Goal: Task Accomplishment & Management: Complete application form

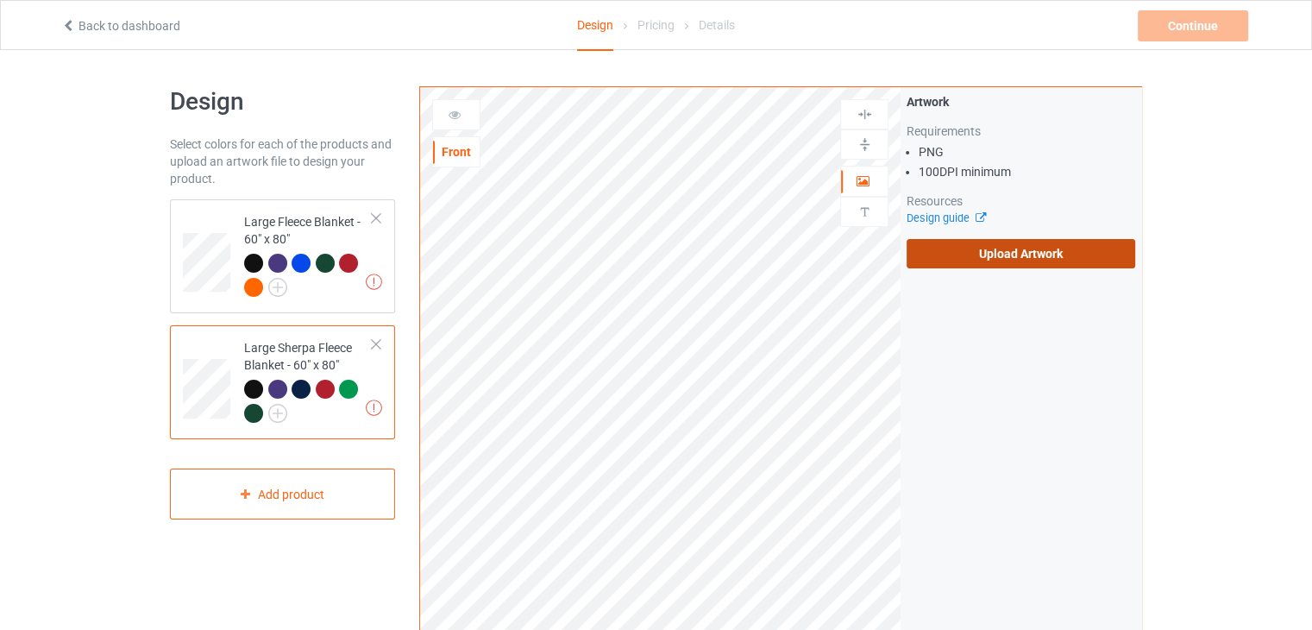
click at [949, 252] on label "Upload Artwork" at bounding box center [1021, 253] width 229 height 29
click at [0, 0] on input "Upload Artwork" at bounding box center [0, 0] width 0 height 0
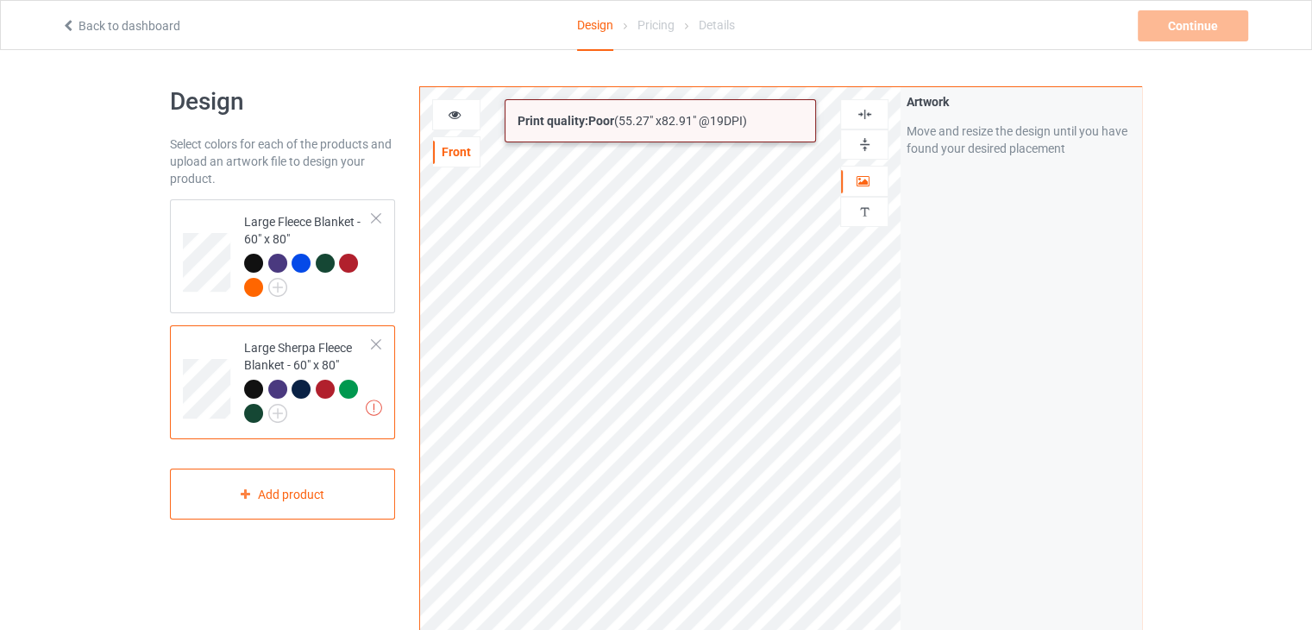
click at [975, 608] on div "Print quality: Poor ( 55.27 " x 82.91 " @ 19 DPI) Front Artwork Personalized te…" at bounding box center [780, 414] width 723 height 657
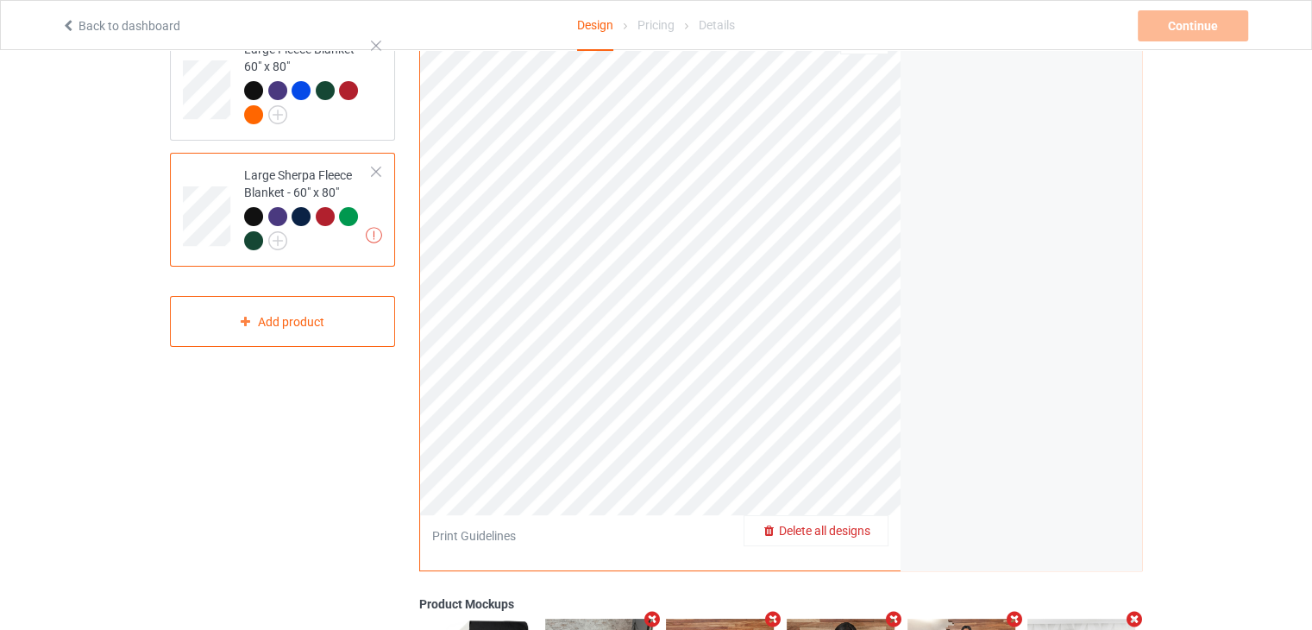
scroll to position [86, 0]
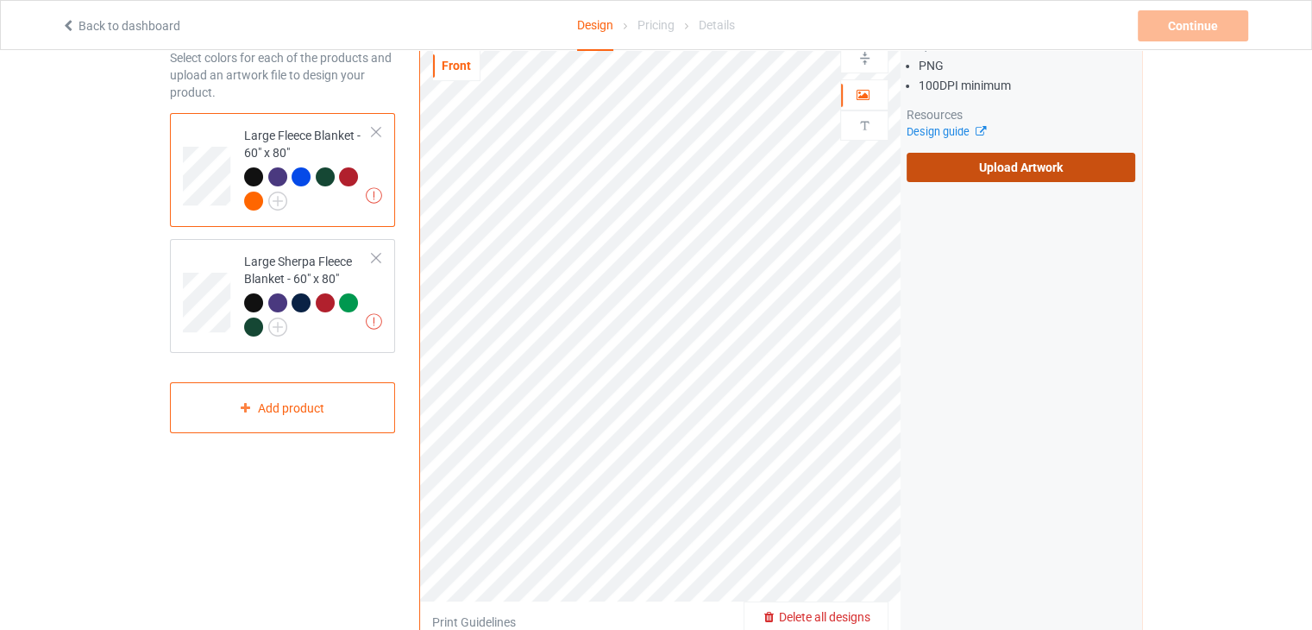
click at [1035, 160] on label "Upload Artwork" at bounding box center [1021, 167] width 229 height 29
click at [0, 0] on input "Upload Artwork" at bounding box center [0, 0] width 0 height 0
click at [935, 164] on label "Upload Artwork" at bounding box center [1021, 167] width 229 height 29
click at [0, 0] on input "Upload Artwork" at bounding box center [0, 0] width 0 height 0
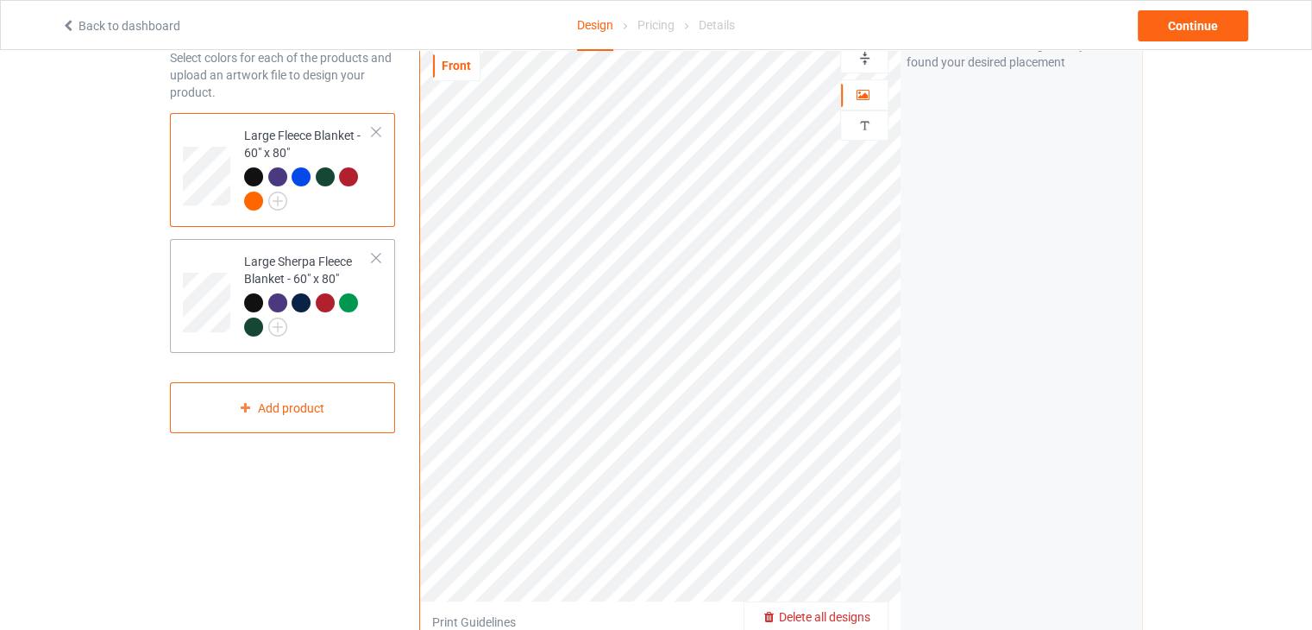
click at [293, 273] on div "Large Sherpa Fleece Blanket - 60" x 80"" at bounding box center [308, 294] width 129 height 82
click at [308, 135] on div "Large Fleece Blanket - 60" x 80"" at bounding box center [308, 168] width 129 height 82
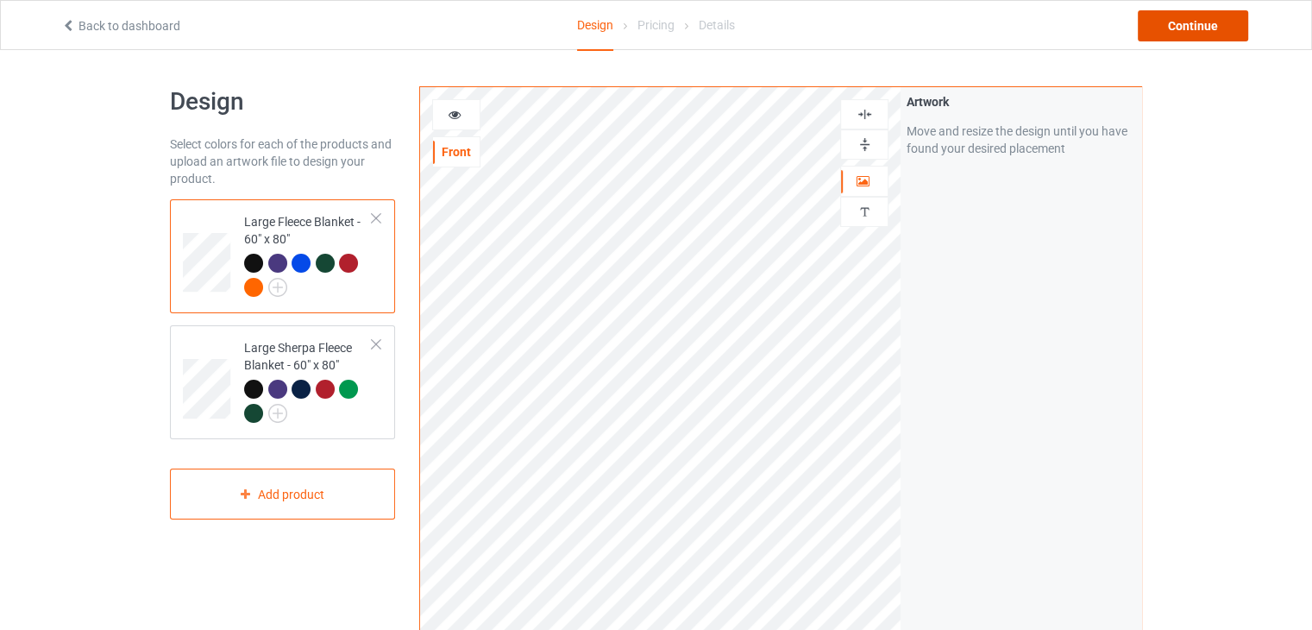
click at [1211, 30] on div "Continue" at bounding box center [1193, 25] width 110 height 31
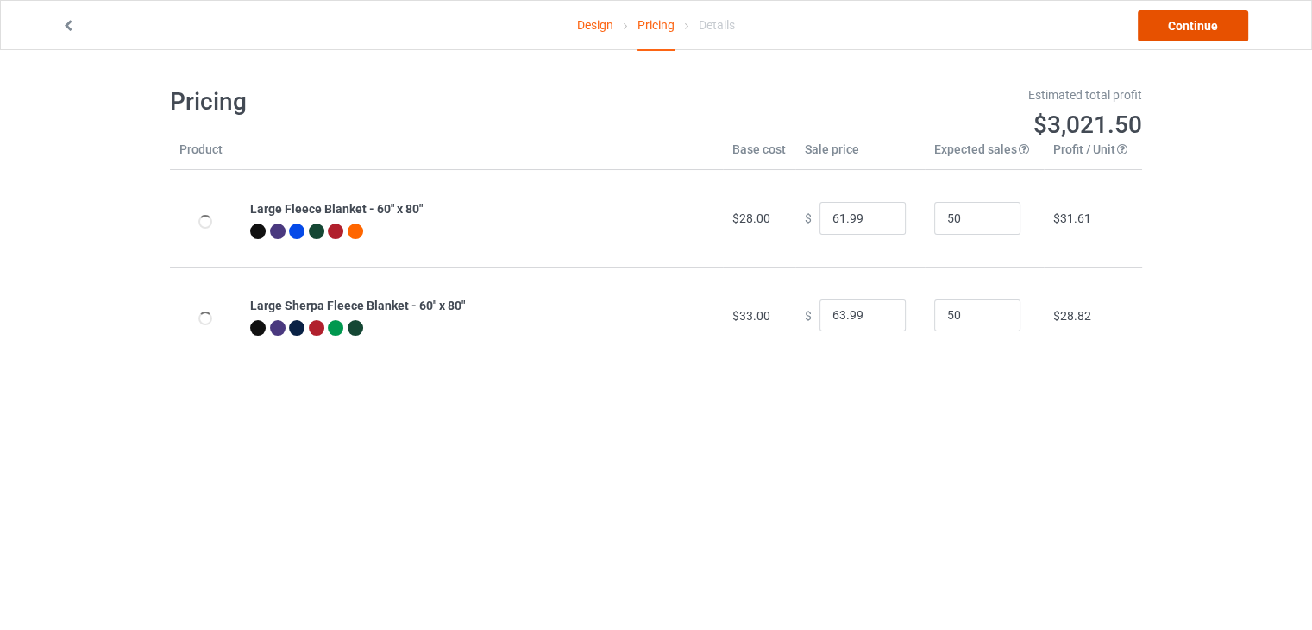
click at [1211, 30] on link "Continue" at bounding box center [1193, 25] width 110 height 31
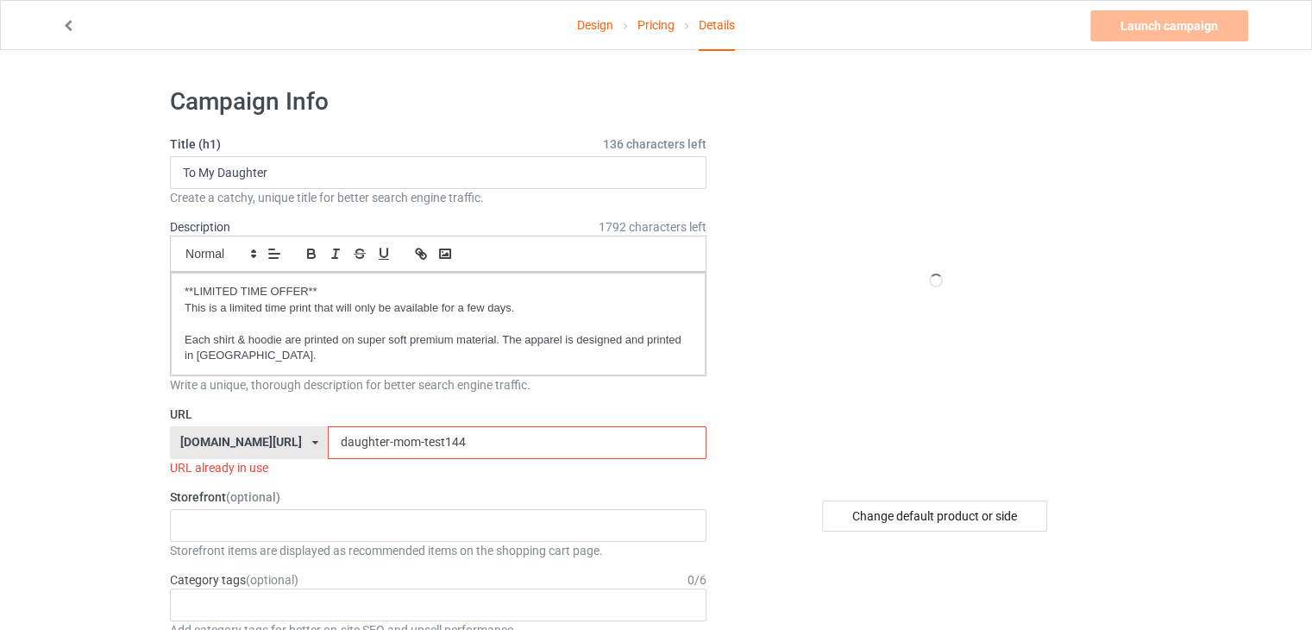
click at [456, 429] on input "daughter-mom-test144" at bounding box center [517, 442] width 378 height 33
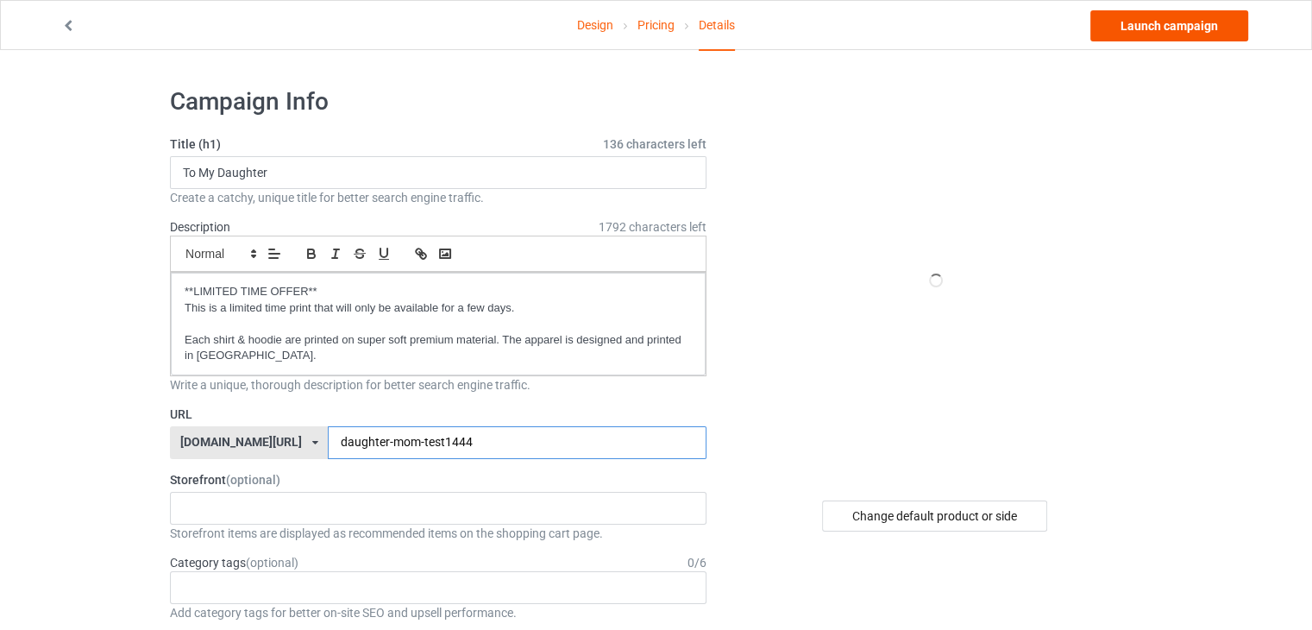
type input "daughter-mom-test1444"
click at [1132, 28] on link "Launch campaign" at bounding box center [1170, 25] width 158 height 31
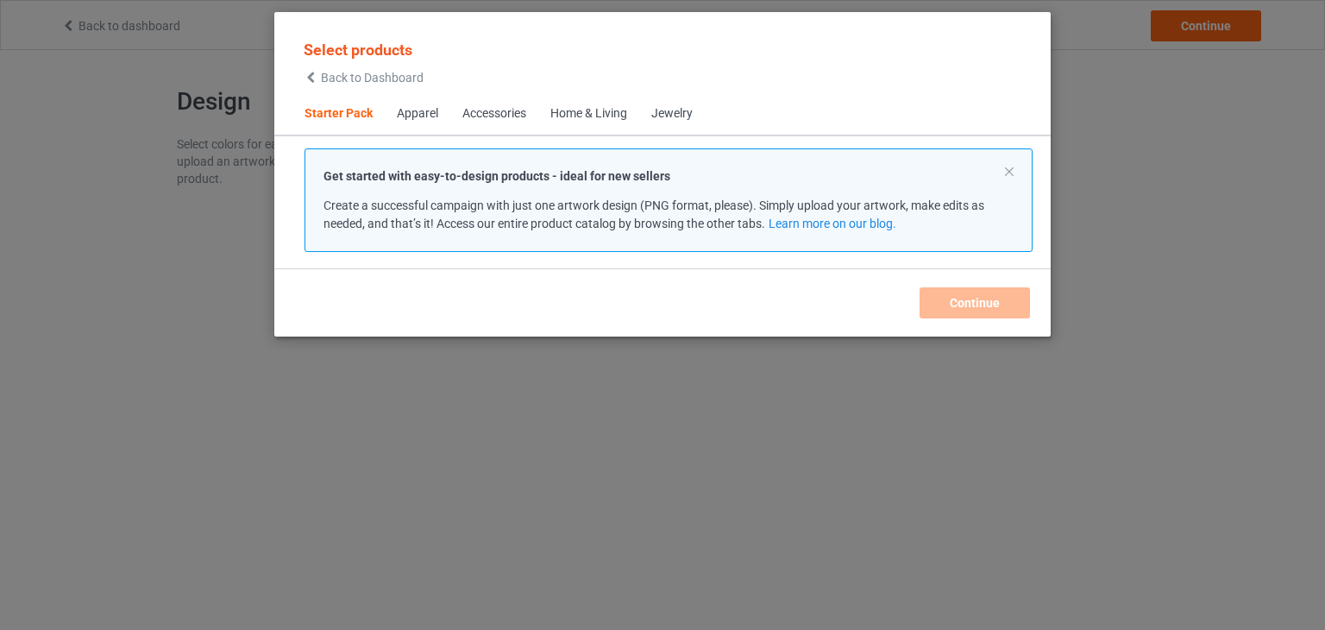
scroll to position [22, 0]
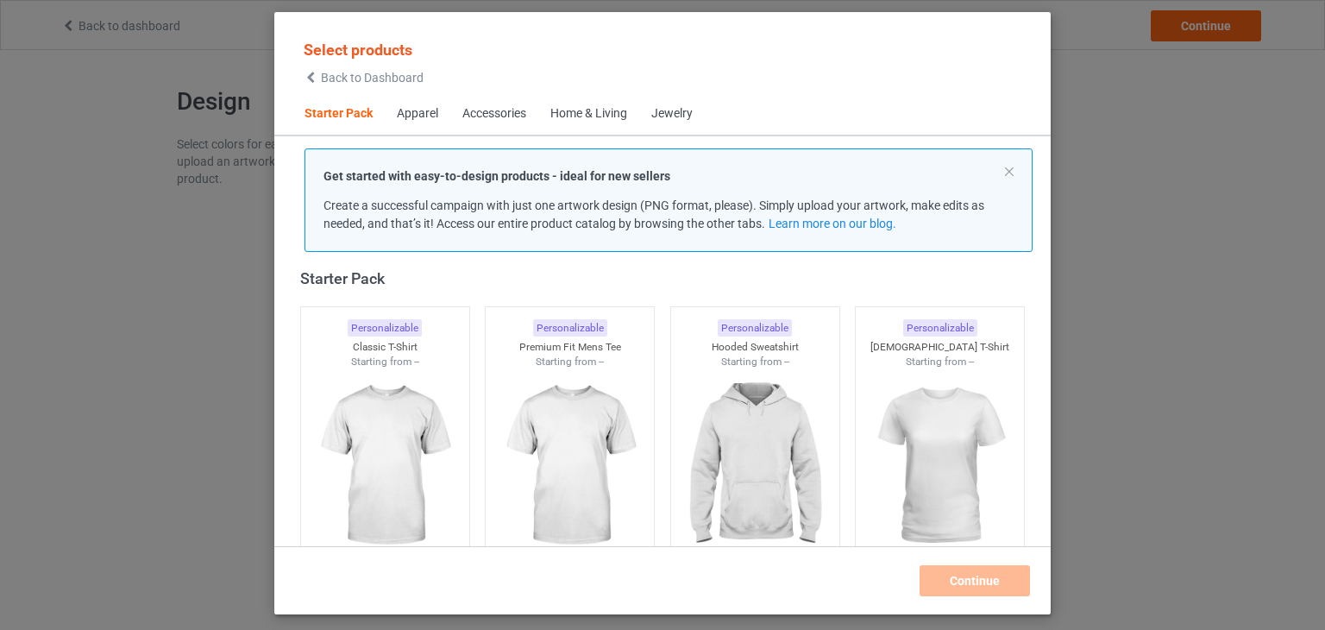
click at [345, 82] on span "Back to Dashboard" at bounding box center [372, 78] width 103 height 14
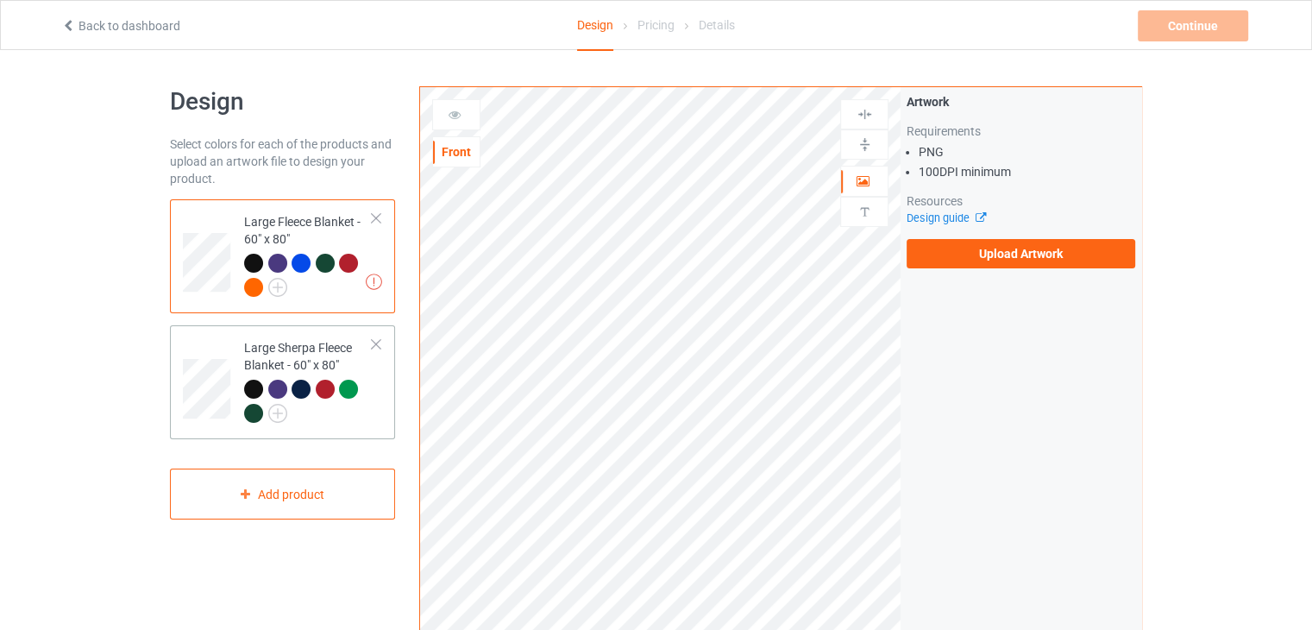
click at [347, 353] on div "Large Sherpa Fleece Blanket - 60" x 80"" at bounding box center [308, 380] width 129 height 82
click at [350, 242] on div "Large Fleece Blanket - 60" x 80"" at bounding box center [308, 254] width 129 height 82
click at [355, 367] on div "Large Sherpa Fleece Blanket - 60" x 80"" at bounding box center [308, 380] width 129 height 82
click at [348, 287] on div at bounding box center [308, 277] width 129 height 47
click at [965, 256] on label "Upload Artwork" at bounding box center [1021, 253] width 229 height 29
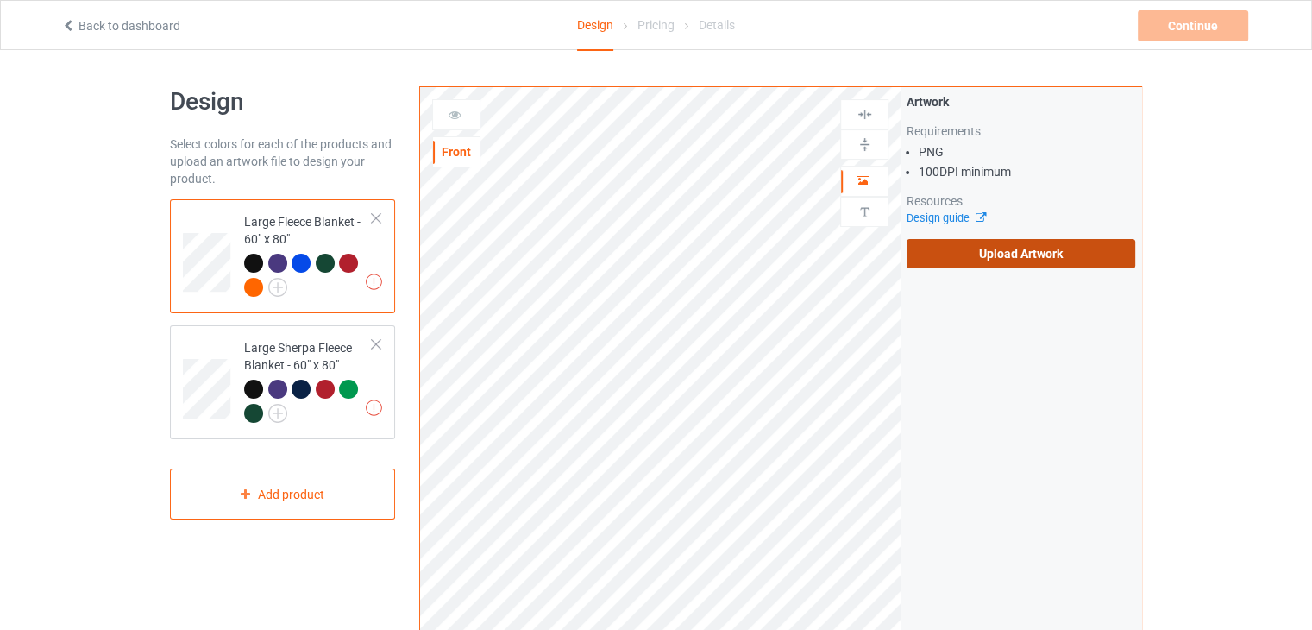
click at [0, 0] on input "Upload Artwork" at bounding box center [0, 0] width 0 height 0
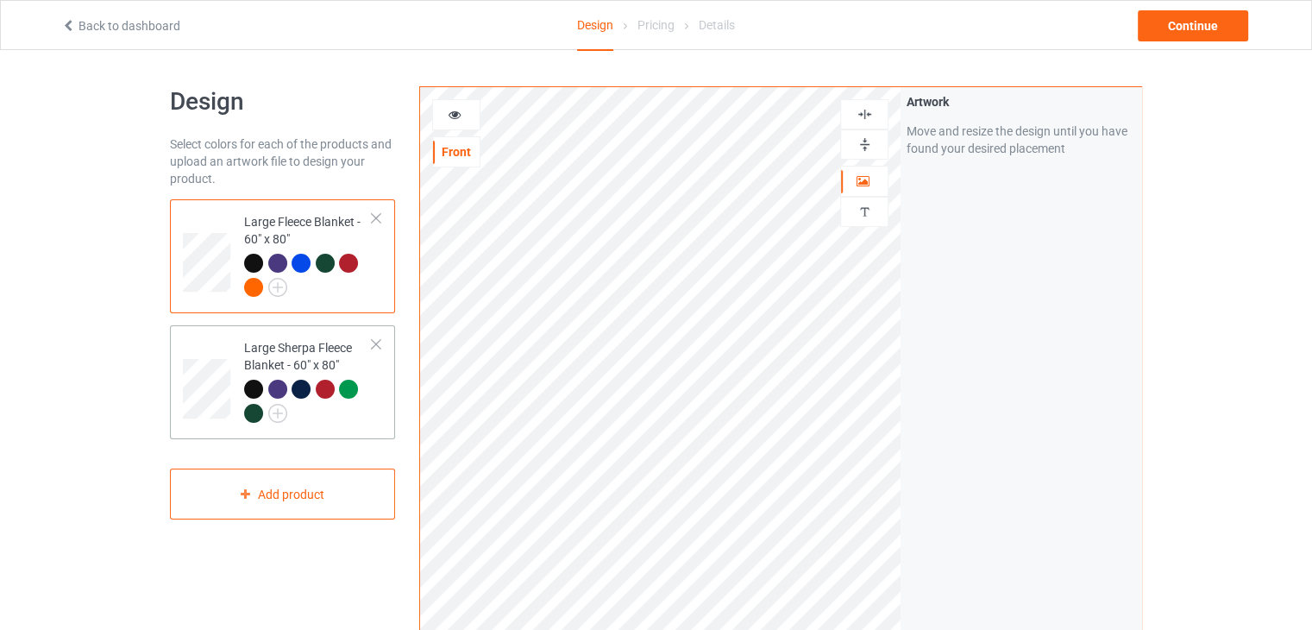
click at [228, 349] on td at bounding box center [209, 382] width 52 height 100
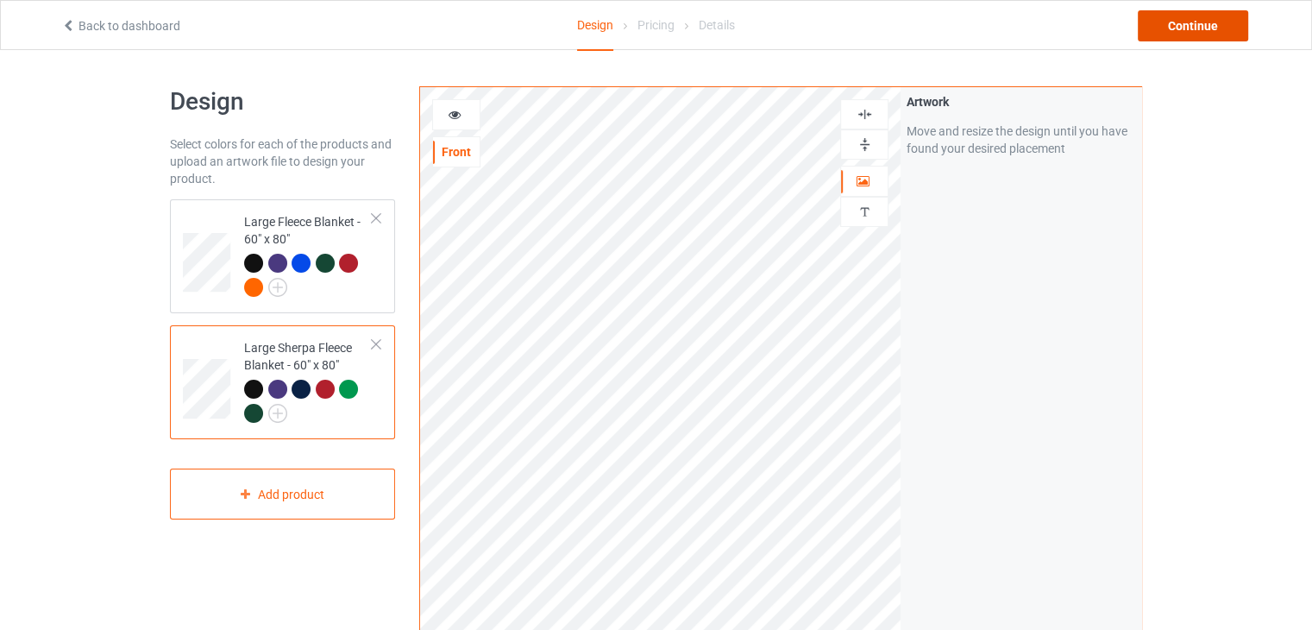
click at [1212, 33] on div "Continue" at bounding box center [1193, 25] width 110 height 31
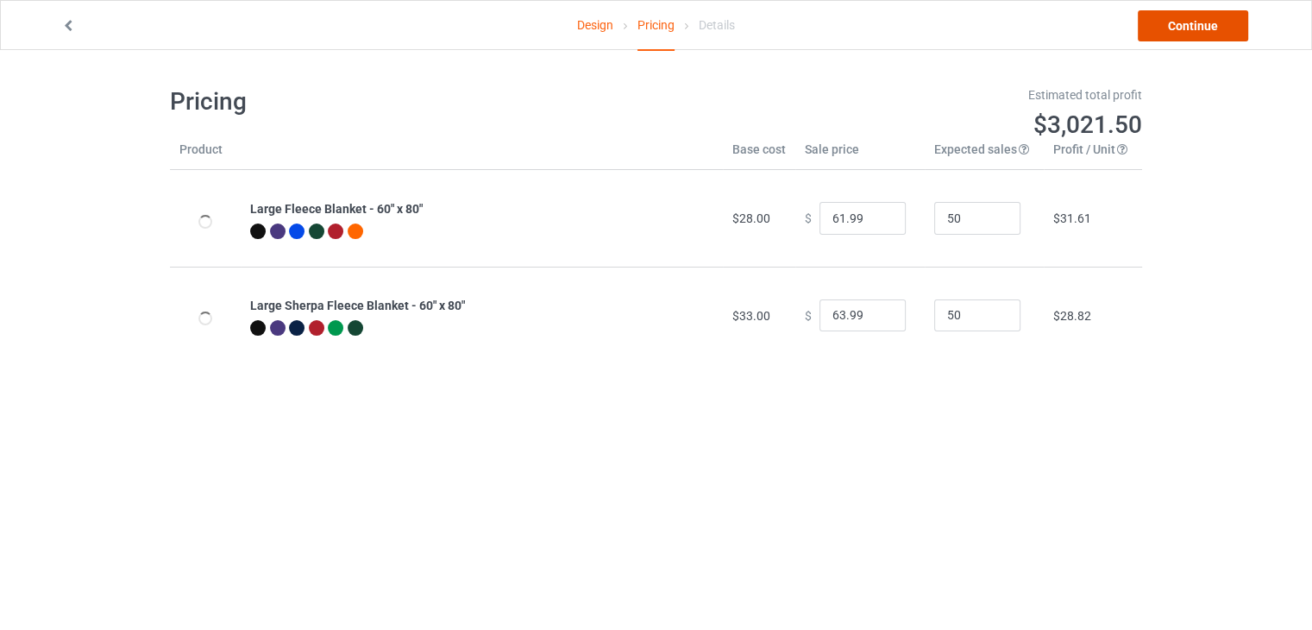
click at [1212, 33] on link "Continue" at bounding box center [1193, 25] width 110 height 31
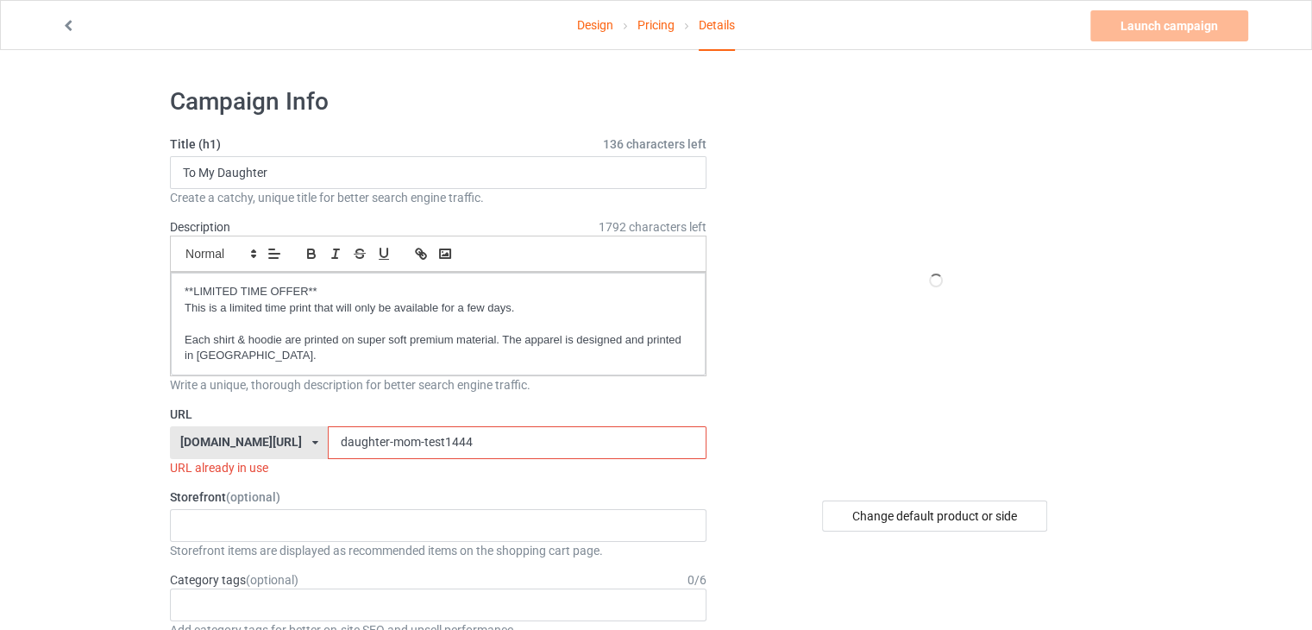
click at [535, 437] on input "daughter-mom-test1444" at bounding box center [517, 442] width 378 height 33
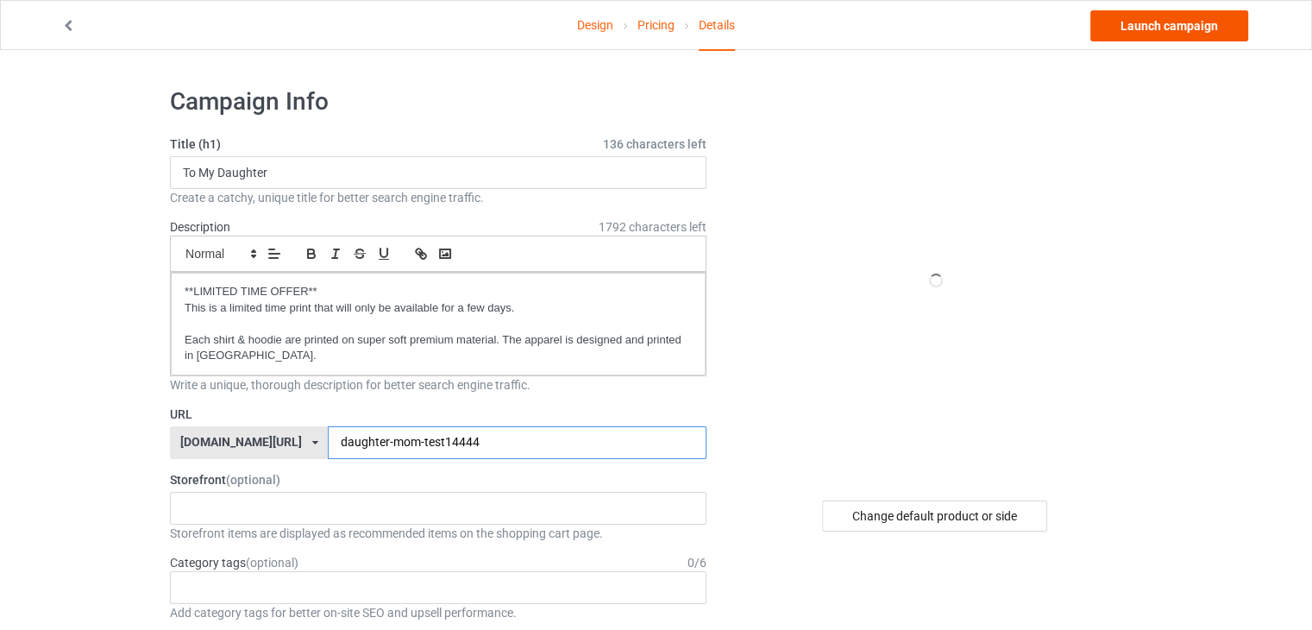
type input "daughter-mom-test14444"
click at [1177, 26] on link "Launch campaign" at bounding box center [1170, 25] width 158 height 31
